Goal: Navigation & Orientation: Find specific page/section

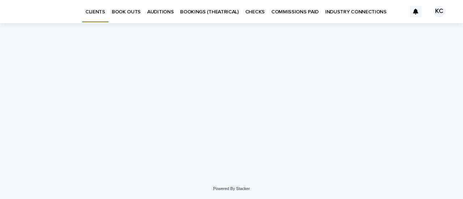
drag, startPoint x: 119, startPoint y: 25, endPoint x: 236, endPoint y: 32, distance: 116.4
click at [236, 32] on div "Loading... Saving… Loading... Saving…" at bounding box center [232, 91] width 362 height 137
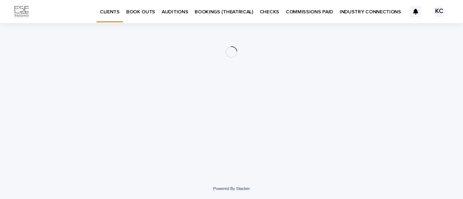
click at [314, 10] on p "COMMISSIONS PAID" at bounding box center [309, 7] width 47 height 15
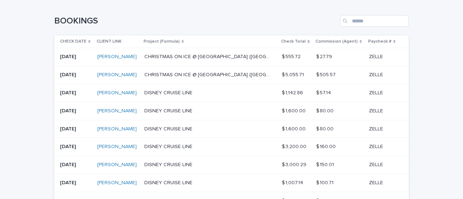
scroll to position [204, 0]
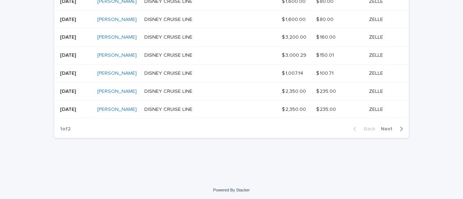
click at [400, 128] on icon "button" at bounding box center [401, 129] width 3 height 7
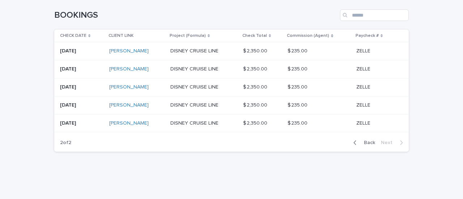
scroll to position [98, 0]
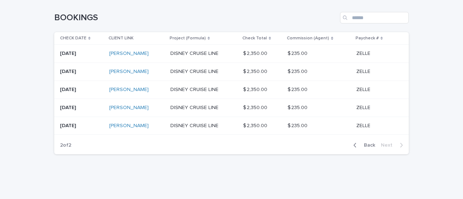
click at [354, 147] on icon "button" at bounding box center [355, 145] width 3 height 7
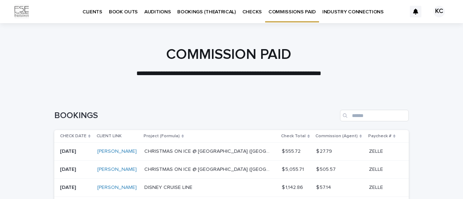
click at [249, 10] on p "CHECKS" at bounding box center [252, 7] width 20 height 15
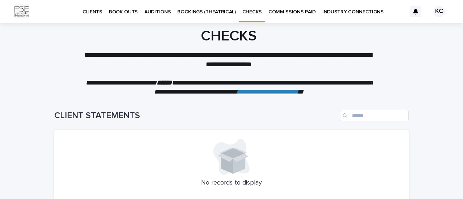
click at [198, 9] on p "BOOKINGS (THEATRICAL)" at bounding box center [206, 7] width 59 height 15
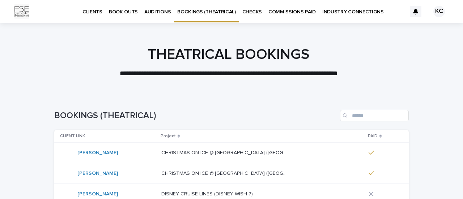
click at [118, 13] on p "BOOK OUTS" at bounding box center [123, 7] width 29 height 15
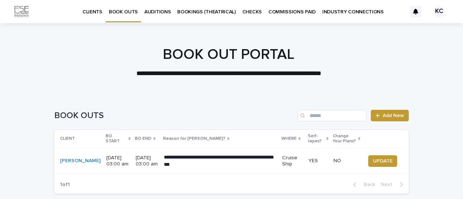
click at [98, 13] on p "CLIENTS" at bounding box center [92, 7] width 20 height 15
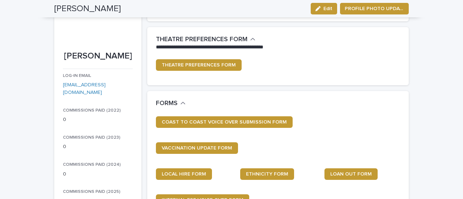
scroll to position [4, 0]
